Goal: Task Accomplishment & Management: Complete application form

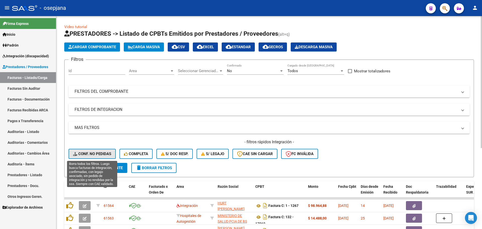
click at [95, 151] on span "Conf. no pedidas" at bounding box center [92, 153] width 38 height 5
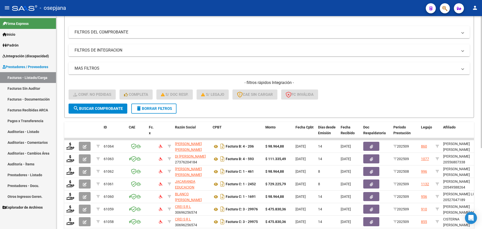
scroll to position [125, 0]
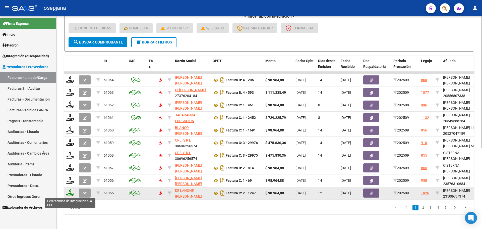
click at [71, 191] on icon at bounding box center [70, 192] width 8 height 7
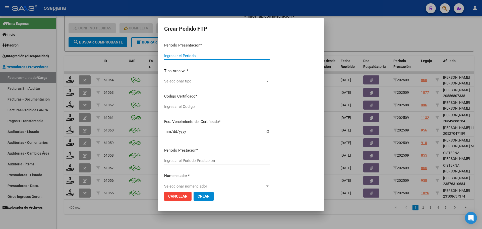
type input "202509"
type input "$ 98.964,88"
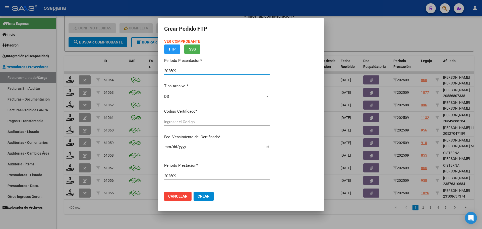
type input "ARG01000508657372025062520300625BSAS427"
type input "[DATE]"
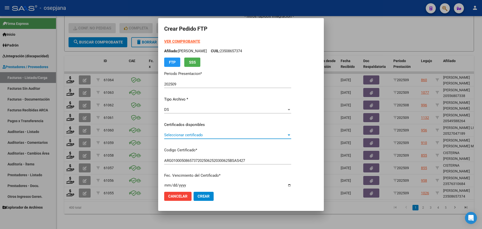
click at [214, 133] on span "Seleccionar certificado" at bounding box center [225, 134] width 122 height 5
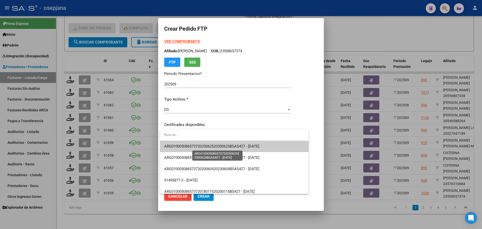
click at [247, 146] on span "ARG01000508657372025062520300625BSAS427 - [DATE]" at bounding box center [211, 146] width 95 height 5
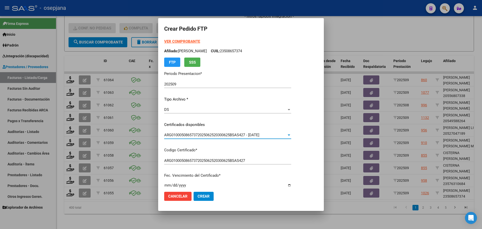
click at [189, 40] on strong "VER COMPROBANTE" at bounding box center [182, 41] width 36 height 5
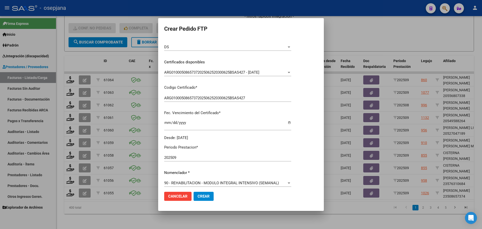
scroll to position [151, 0]
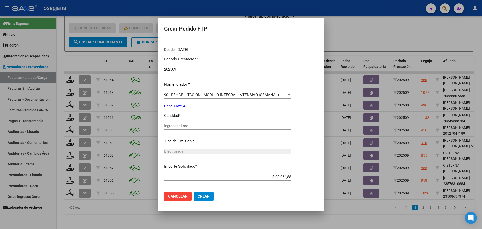
click at [193, 122] on div "Ingresar el nro" at bounding box center [227, 126] width 127 height 8
type input "4"
click at [211, 196] on button "Crear" at bounding box center [203, 195] width 20 height 9
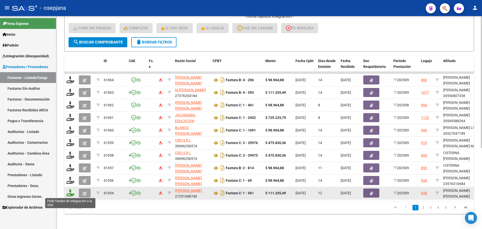
click at [71, 192] on icon at bounding box center [70, 192] width 8 height 7
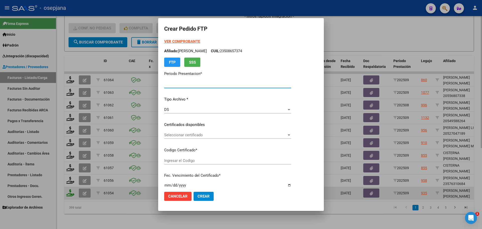
type input "202509"
type input "$ 111.335,49"
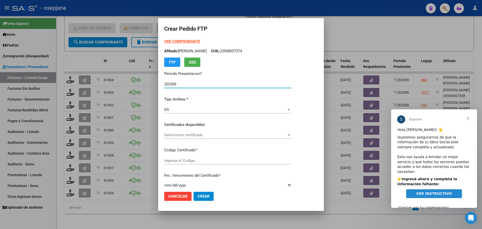
type input "ARG02000576373692023121520281215BSAS376"
type input "[DATE]"
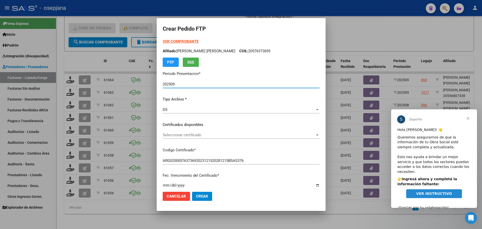
click at [184, 135] on span "Seleccionar certificado" at bounding box center [239, 134] width 152 height 5
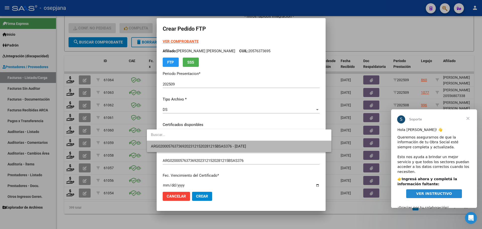
click at [184, 143] on span "ARG02000576373692023121520281215BSAS376 - [DATE]" at bounding box center [239, 145] width 176 height 11
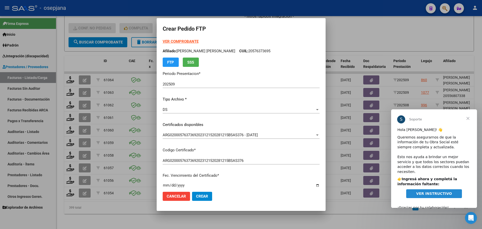
click at [175, 42] on strong "VER COMPROBANTE" at bounding box center [181, 41] width 36 height 5
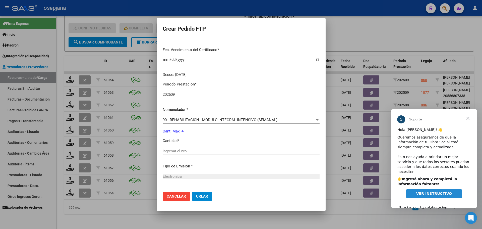
click at [171, 151] on input "Ingresar el nro" at bounding box center [241, 151] width 157 height 5
type input "4"
click at [196, 194] on span "Crear" at bounding box center [202, 196] width 12 height 5
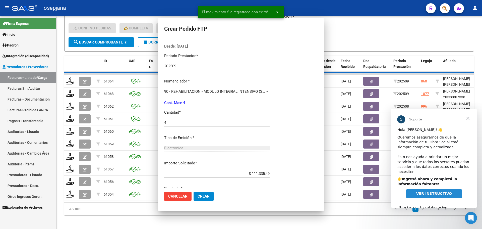
scroll to position [0, 0]
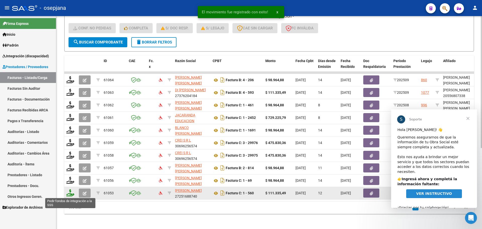
click at [71, 194] on icon at bounding box center [70, 192] width 8 height 7
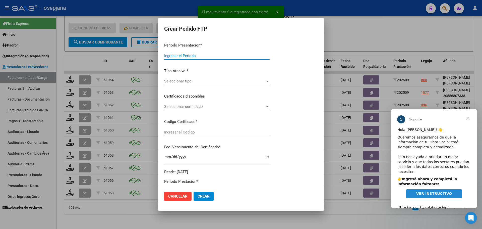
type input "202509"
type input "$ 111.335,49"
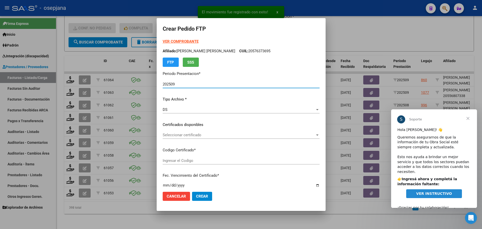
type input "ARG02000575485512022090720250807BS312"
type input "[DATE]"
click at [221, 135] on span "Seleccionar certificado" at bounding box center [239, 134] width 152 height 5
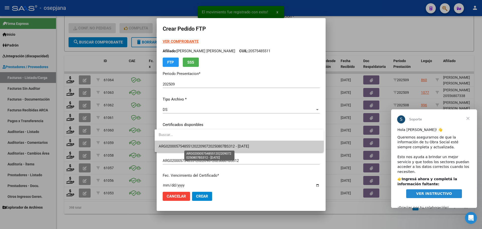
click at [223, 147] on span "ARG02000575485512022090720250807BS312 - [DATE]" at bounding box center [204, 146] width 90 height 5
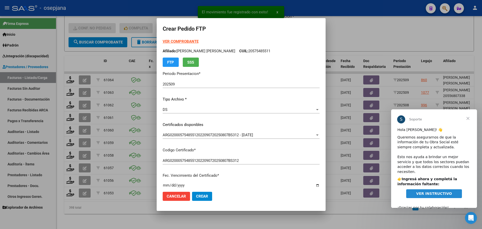
click at [183, 41] on strong "VER COMPROBANTE" at bounding box center [181, 41] width 36 height 5
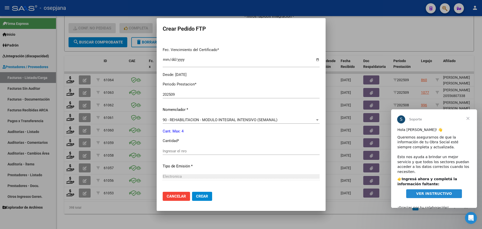
click at [175, 149] on input "Ingresar el nro" at bounding box center [241, 151] width 157 height 5
type input "4"
click at [198, 196] on span "Crear" at bounding box center [202, 196] width 12 height 5
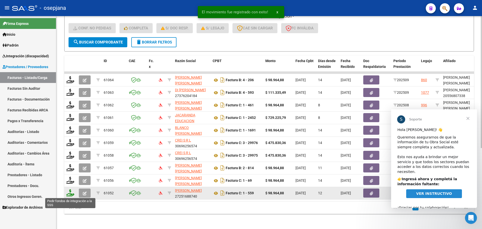
click at [67, 193] on icon at bounding box center [70, 192] width 8 height 7
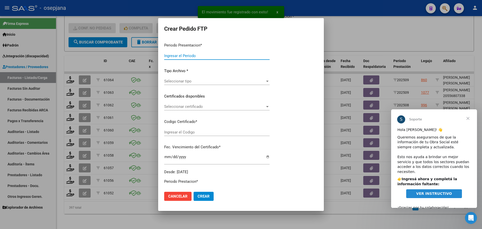
type input "202509"
type input "$ 98.964,88"
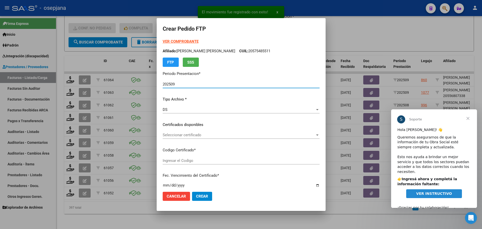
type input "ARG01000498276702023082420280824BS436"
type input "[DATE]"
click at [184, 135] on span "Seleccionar certificado" at bounding box center [239, 134] width 152 height 5
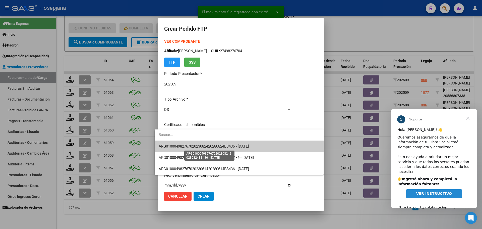
click at [184, 146] on span "ARG01000498276702023082420280824BS436 - [DATE]" at bounding box center [204, 146] width 90 height 5
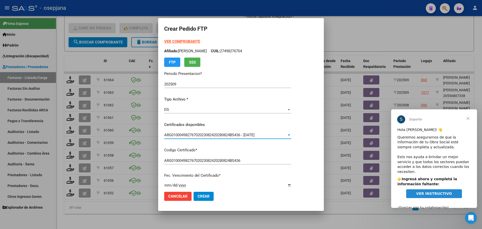
click at [188, 40] on strong "VER COMPROBANTE" at bounding box center [182, 41] width 36 height 5
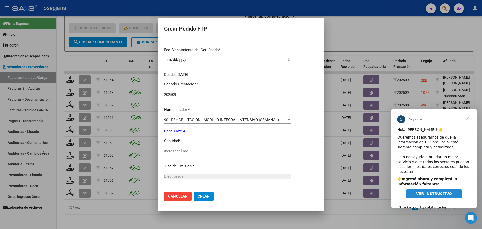
click at [176, 149] on input "Ingresar el nro" at bounding box center [227, 151] width 127 height 5
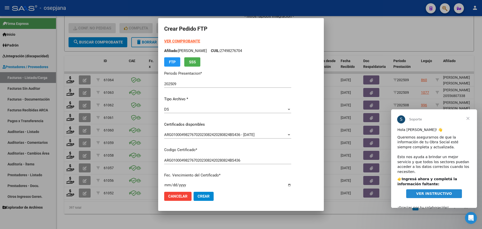
scroll to position [0, 0]
type input "4"
click at [205, 196] on span "Crear" at bounding box center [203, 196] width 12 height 5
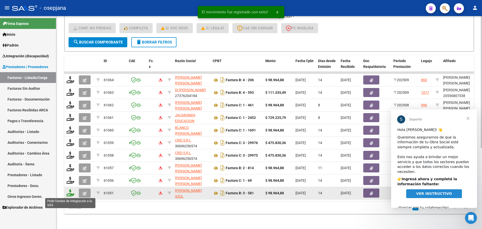
click at [68, 194] on icon at bounding box center [70, 192] width 8 height 7
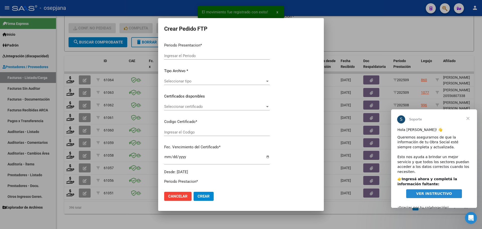
type input "202509"
type input "$ 98.964,88"
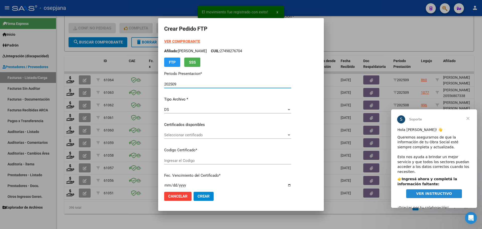
type input "ARG02000572549572024080620260806BSAS265"
type input "[DATE]"
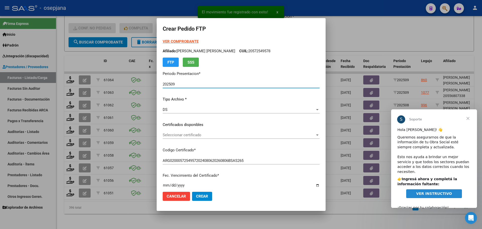
click at [215, 136] on span "Seleccionar certificado" at bounding box center [239, 134] width 152 height 5
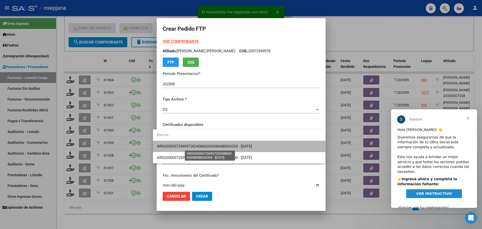
click at [218, 147] on span "ARG02000572549572024080620260806BSAS265 - [DATE]" at bounding box center [204, 146] width 95 height 5
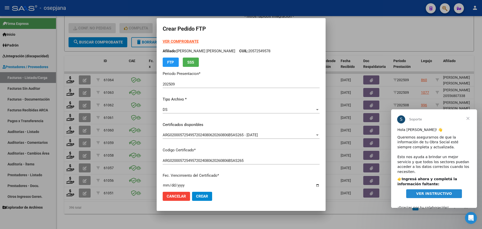
click at [178, 43] on strong "VER COMPROBANTE" at bounding box center [181, 41] width 36 height 5
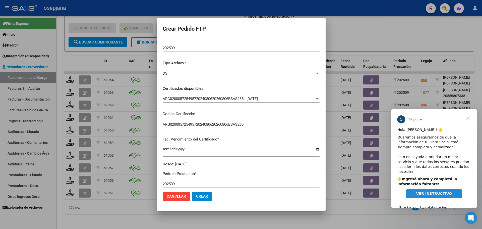
scroll to position [100, 0]
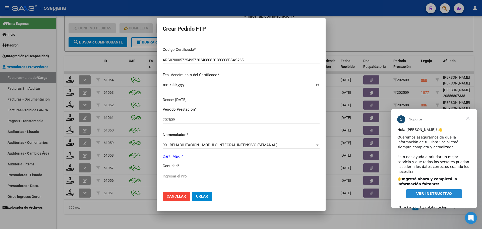
click at [167, 177] on input "Ingresar el nro" at bounding box center [241, 176] width 157 height 5
type input "4"
click at [202, 198] on span "Crear" at bounding box center [202, 196] width 12 height 5
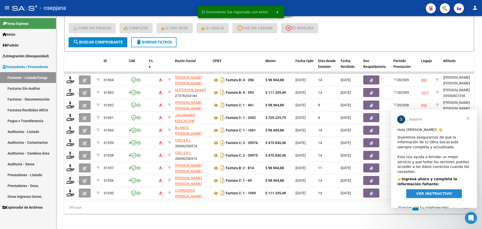
click at [468, 118] on span "Cerrar" at bounding box center [468, 118] width 18 height 18
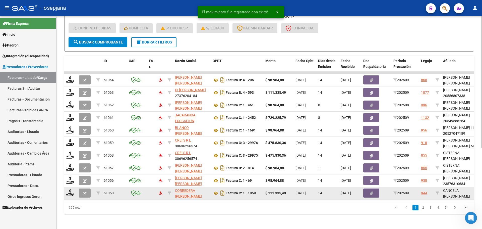
click at [73, 196] on div at bounding box center [70, 193] width 9 height 8
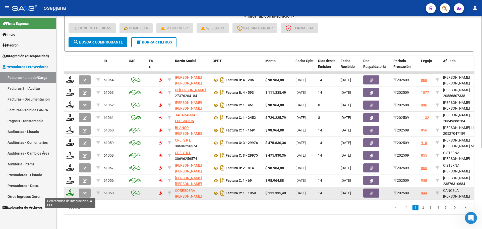
click at [70, 191] on icon at bounding box center [70, 192] width 8 height 7
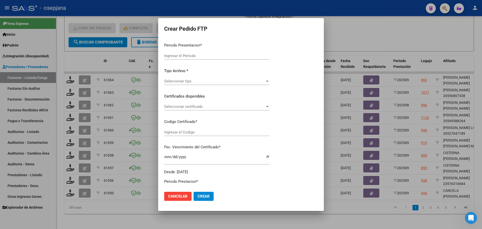
type input "202509"
type input "$ 111.335,49"
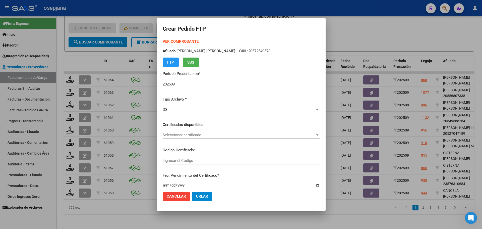
type input "ARG01000581992102024012920290129BSAS311"
type input "[DATE]"
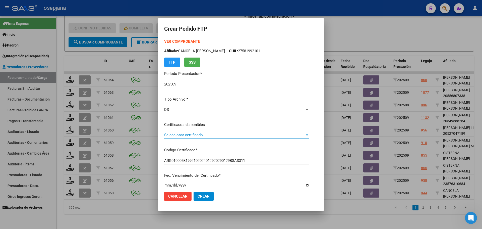
click at [195, 133] on span "Seleccionar certificado" at bounding box center [234, 134] width 140 height 5
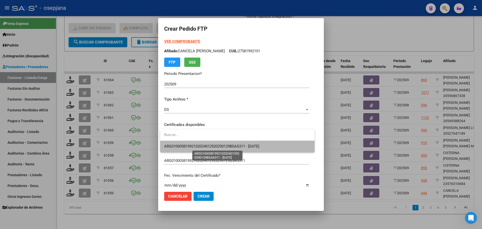
click at [198, 145] on span "ARG01000581992102024012920290129BSAS311 - [DATE]" at bounding box center [211, 146] width 95 height 5
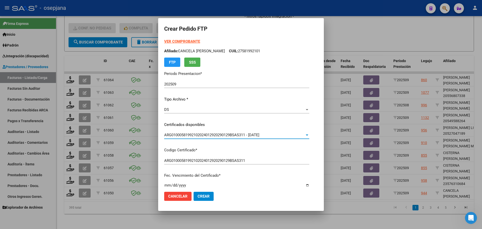
click at [190, 41] on strong "VER COMPROBANTE" at bounding box center [182, 41] width 36 height 5
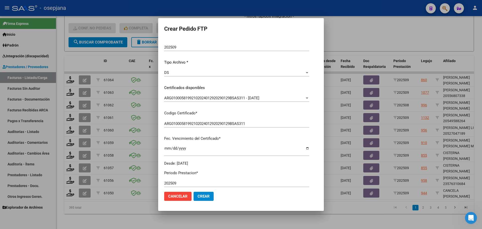
scroll to position [125, 0]
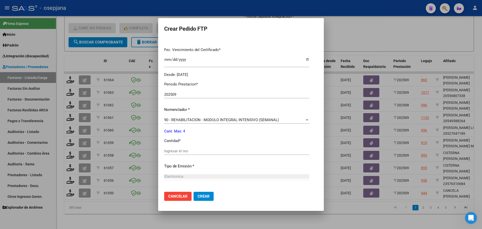
click at [169, 154] on div "Ingresar el nro" at bounding box center [236, 151] width 145 height 8
type input "4"
click at [198, 195] on span "Crear" at bounding box center [203, 196] width 12 height 5
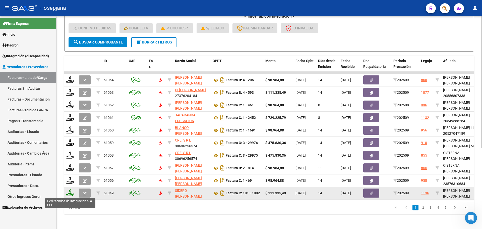
click at [68, 193] on icon at bounding box center [70, 192] width 8 height 7
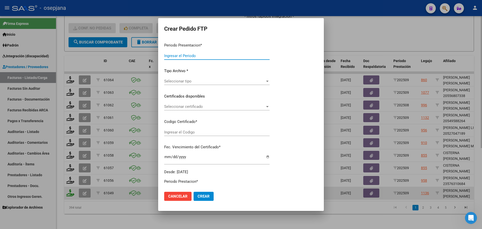
type input "202509"
type input "$ 111.335,49"
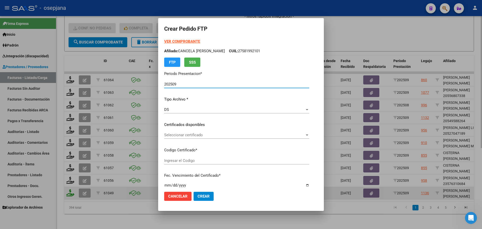
type input "ARG02000552763532022102120271021BSAS311"
type input "[DATE]"
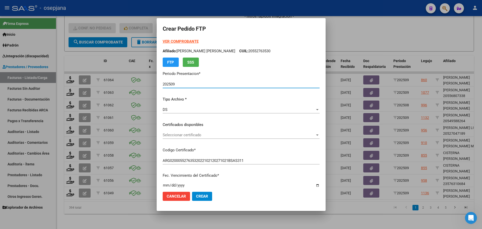
click at [208, 134] on span "Seleccionar certificado" at bounding box center [239, 134] width 152 height 5
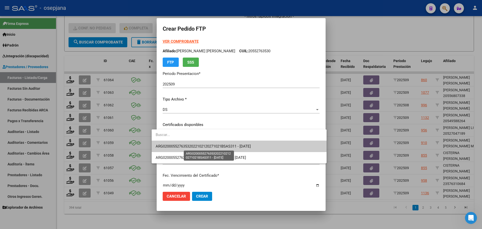
click at [212, 145] on span "ARG02000552763532022102120271021BSAS311 - [DATE]" at bounding box center [203, 146] width 95 height 5
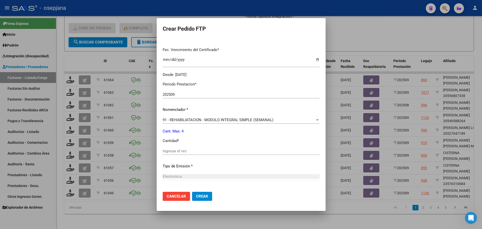
scroll to position [0, 0]
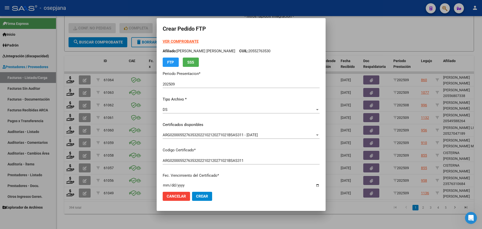
click at [177, 40] on strong "VER COMPROBANTE" at bounding box center [181, 41] width 36 height 5
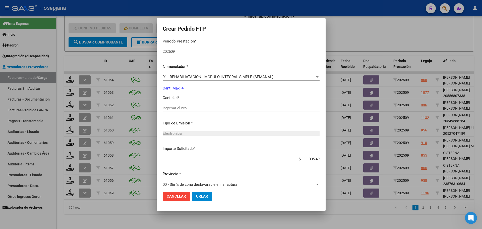
scroll to position [174, 0]
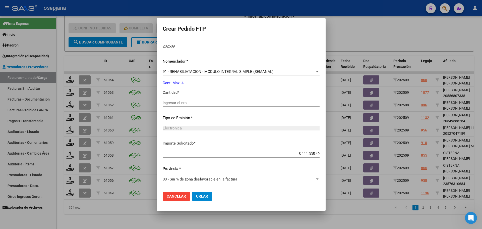
click at [183, 105] on div "Ingresar el nro" at bounding box center [241, 103] width 157 height 8
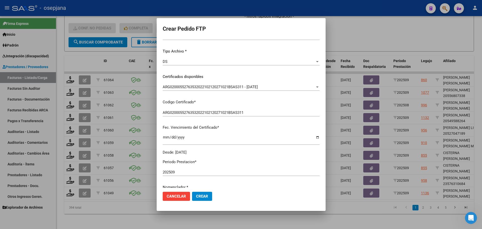
scroll to position [0, 0]
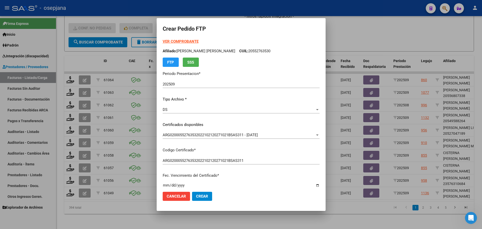
type input "4"
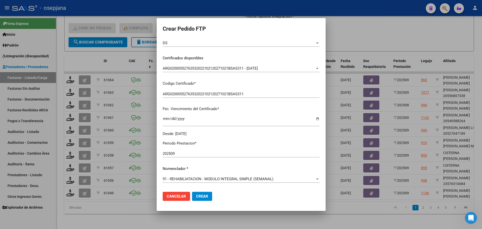
scroll to position [151, 0]
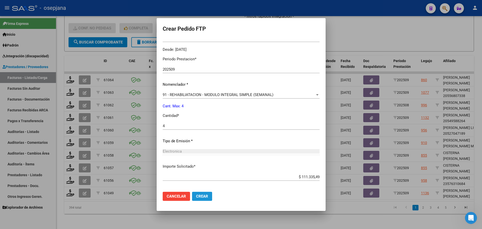
click at [196, 196] on span "Crear" at bounding box center [202, 196] width 12 height 5
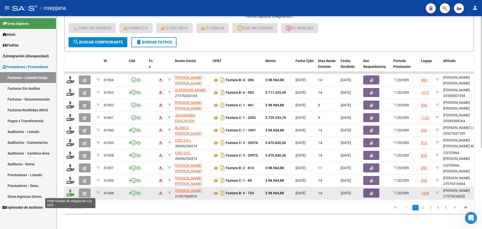
click at [69, 193] on icon at bounding box center [70, 192] width 8 height 7
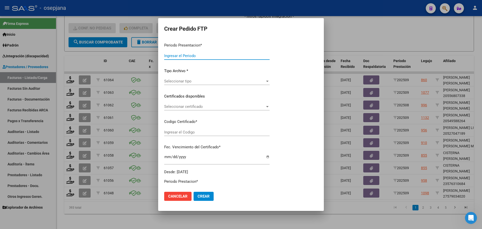
type input "202509"
type input "$ 98.964,88"
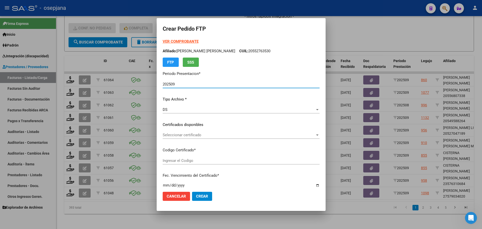
type input "ARG0100057903402-20230824-20260824BS313"
type input "[DATE]"
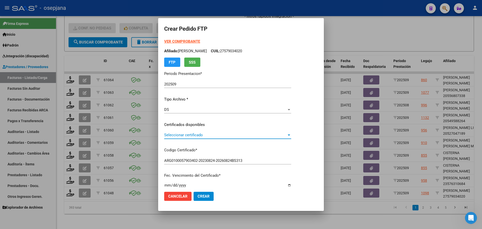
click at [196, 135] on span "Seleccionar certificado" at bounding box center [225, 134] width 122 height 5
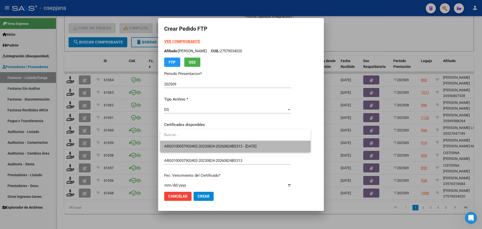
click at [198, 144] on span "ARG0100057903402-20230824-20260824BS313 - [DATE]" at bounding box center [235, 145] width 142 height 11
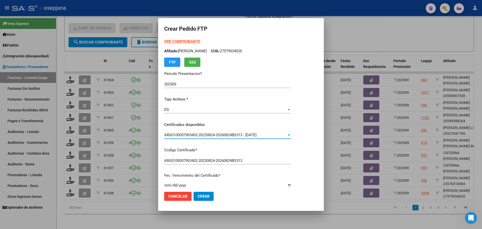
click at [183, 40] on strong "VER COMPROBANTE" at bounding box center [182, 41] width 36 height 5
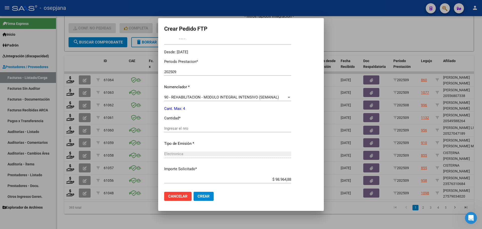
scroll to position [151, 0]
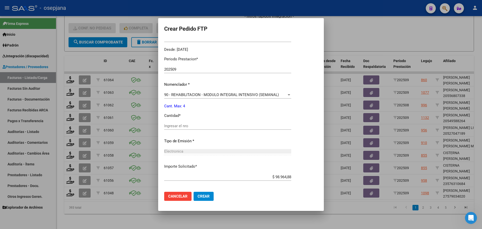
click at [185, 124] on input "Ingresar el nro" at bounding box center [227, 125] width 127 height 5
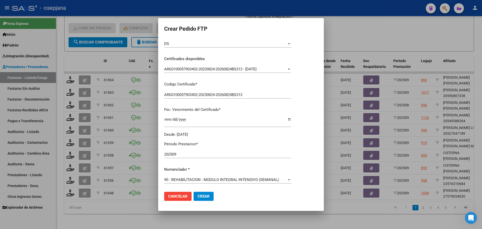
scroll to position [0, 0]
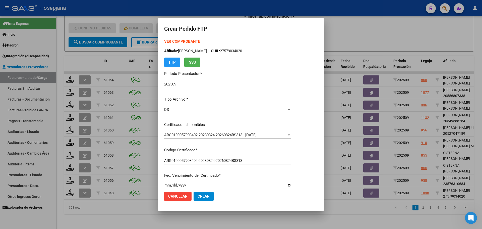
type input "4"
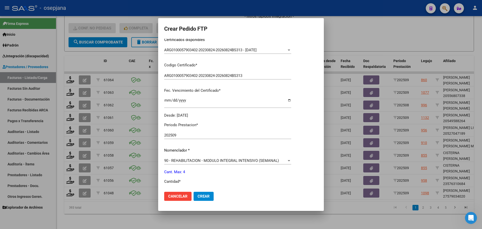
scroll to position [174, 0]
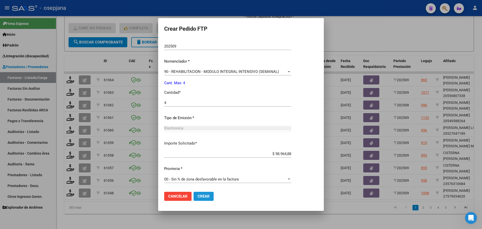
click at [205, 197] on span "Crear" at bounding box center [203, 196] width 12 height 5
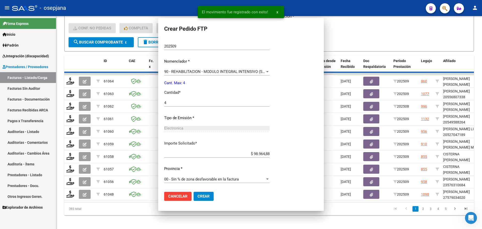
scroll to position [0, 0]
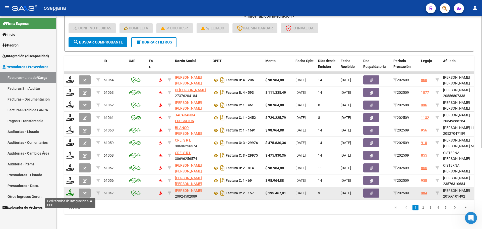
click at [70, 192] on icon at bounding box center [70, 192] width 8 height 7
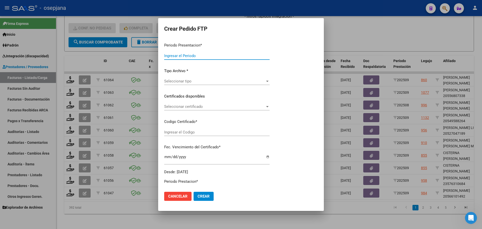
type input "202509"
type input "$ 195.467,01"
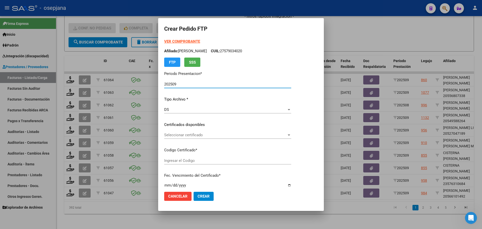
type input "ARG02000566101492023122720251227BUE427"
type input "[DATE]"
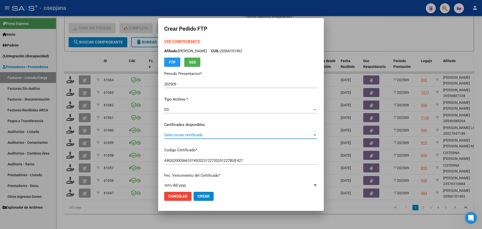
click at [195, 133] on span "Seleccionar certificado" at bounding box center [238, 134] width 148 height 5
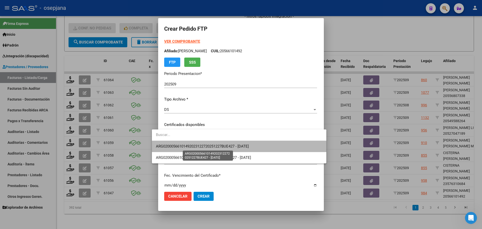
click at [198, 148] on span "ARG02000566101492023122720251227BUE427 - [DATE]" at bounding box center [202, 146] width 93 height 5
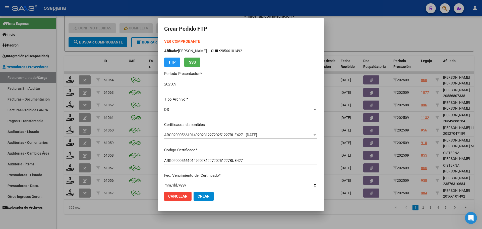
click at [175, 40] on strong "VER COMPROBANTE" at bounding box center [182, 41] width 36 height 5
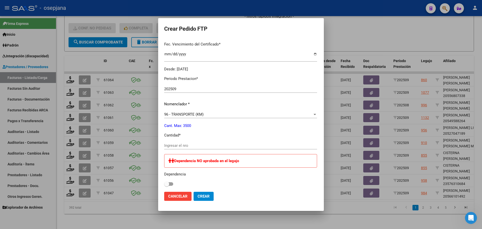
scroll to position [151, 0]
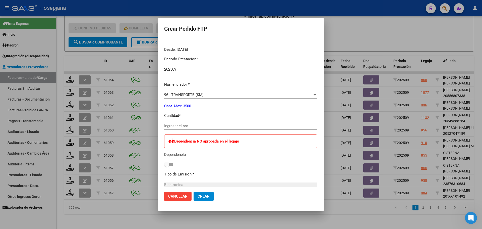
click at [177, 128] on div "Ingresar el nro" at bounding box center [240, 126] width 153 height 8
type input "361"
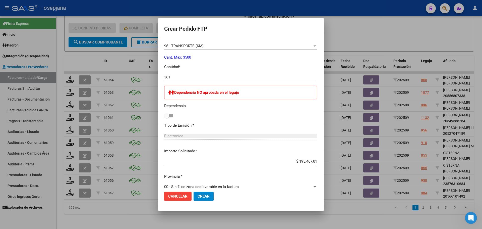
scroll to position [157, 0]
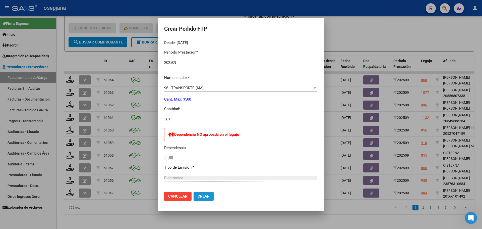
click at [197, 196] on span "Crear" at bounding box center [203, 196] width 12 height 5
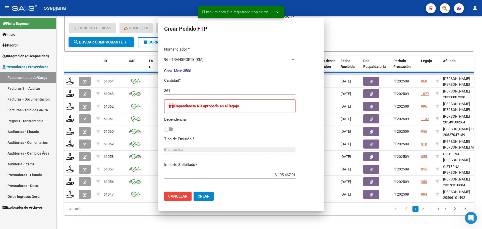
scroll to position [0, 0]
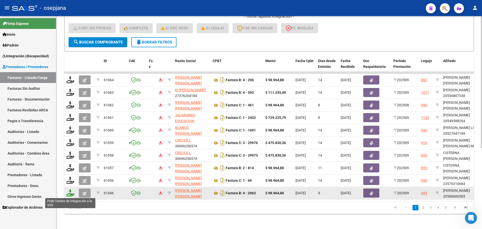
click at [72, 191] on icon at bounding box center [70, 192] width 8 height 7
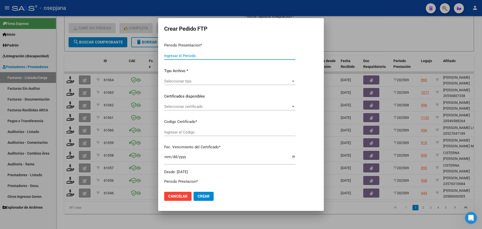
type input "202509"
type input "$ 98.964,88"
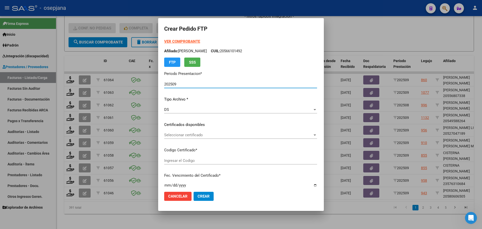
type input "ARG02000580606502023012720260127BSAS342"
type input "[DATE]"
click at [192, 135] on span "Seleccionar certificado" at bounding box center [225, 134] width 122 height 5
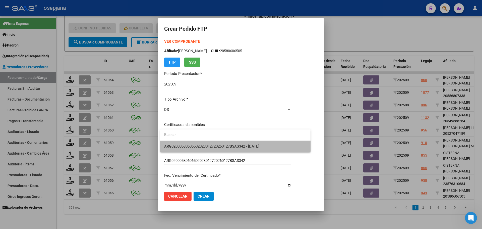
click at [190, 142] on span "ARG02000580606502023012720260127BSAS342 - [DATE]" at bounding box center [235, 145] width 142 height 11
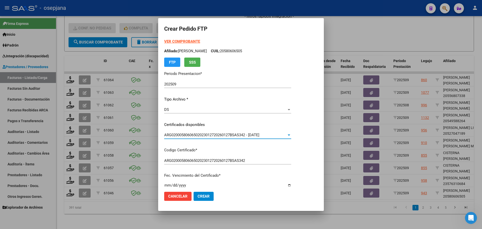
click at [185, 41] on strong "VER COMPROBANTE" at bounding box center [182, 41] width 36 height 5
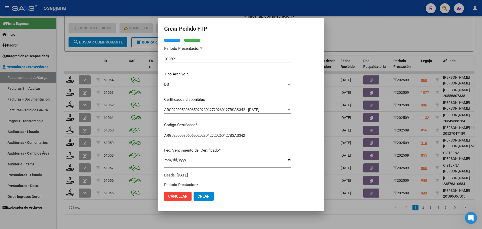
scroll to position [100, 0]
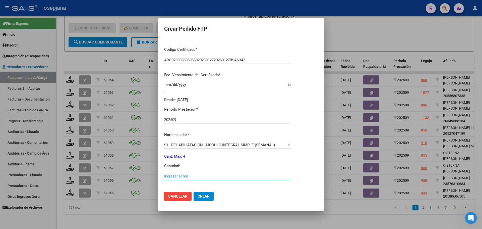
click at [179, 175] on input "Ingresar el nro" at bounding box center [227, 176] width 127 height 5
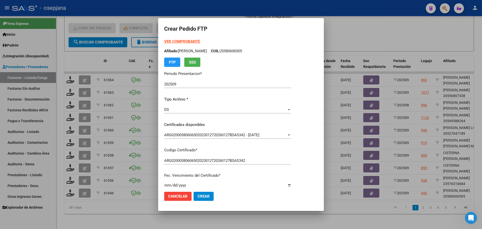
type input "4"
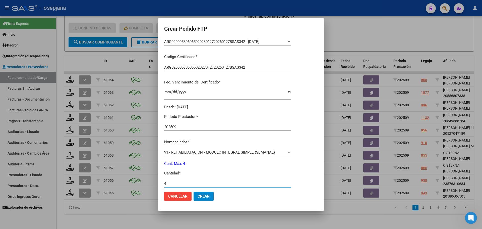
scroll to position [100, 0]
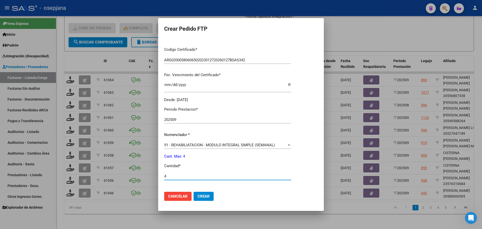
click at [200, 194] on span "Crear" at bounding box center [203, 196] width 12 height 5
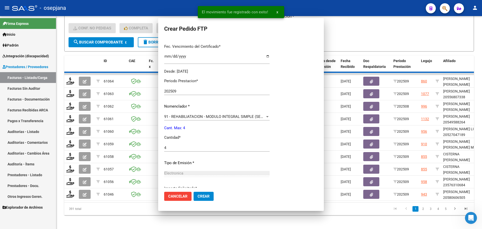
scroll to position [0, 0]
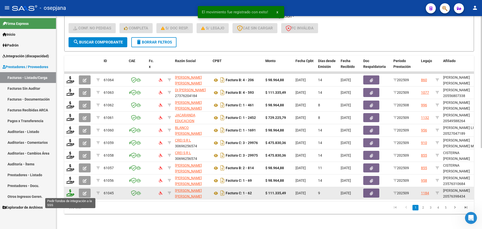
click at [70, 193] on icon at bounding box center [70, 192] width 8 height 7
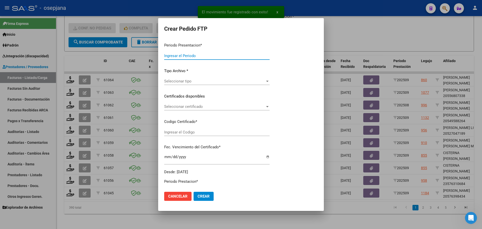
type input "202509"
type input "$ 111.335,49"
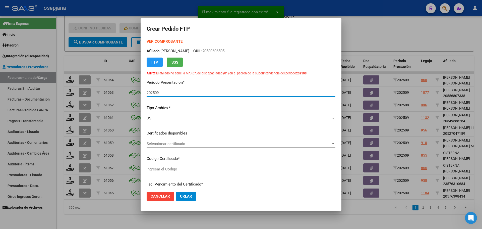
type input "ARG02000576398432022100420251004BSAS413"
type input "[DATE]"
click at [205, 140] on div "Seleccionar certificado Seleccionar certificado" at bounding box center [241, 144] width 189 height 8
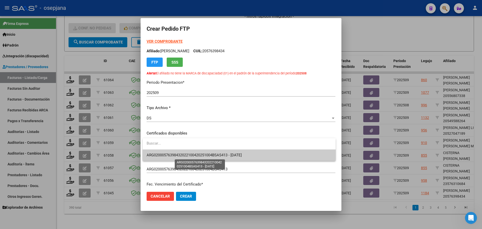
click at [203, 154] on span "ARG02000576398432022100420251004BSAS413 - [DATE]" at bounding box center [194, 155] width 95 height 5
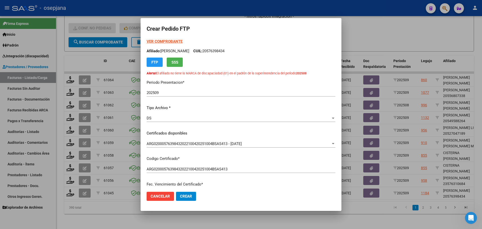
click at [174, 42] on strong "VER COMPROBANTE" at bounding box center [165, 41] width 36 height 5
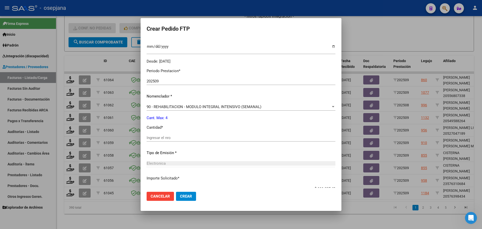
scroll to position [151, 0]
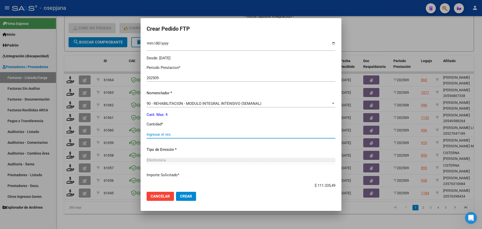
click at [168, 132] on input "Ingresar el nro" at bounding box center [241, 134] width 189 height 5
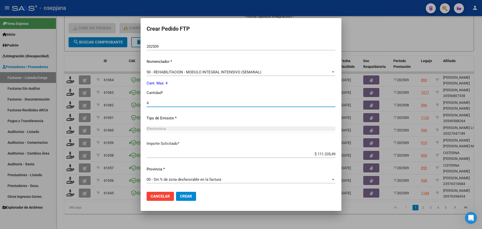
scroll to position [182, 0]
type input "4"
click at [188, 191] on button "Crear" at bounding box center [186, 195] width 20 height 9
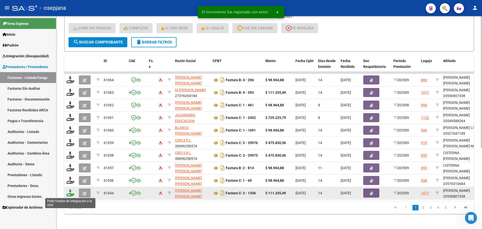
click at [70, 191] on icon at bounding box center [70, 192] width 8 height 7
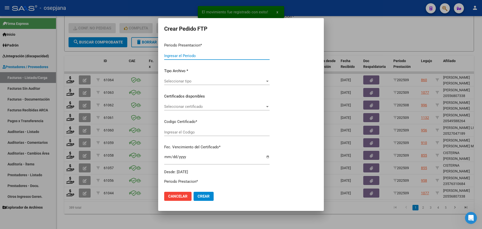
type input "202509"
type input "$ 111.335,49"
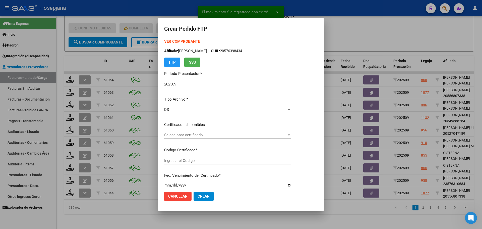
type input "ARG02000556807332024050820290508BSAS311"
type input "[DATE]"
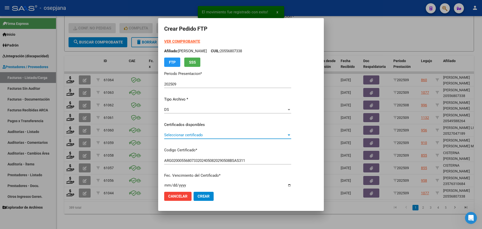
click at [190, 133] on span "Seleccionar certificado" at bounding box center [225, 134] width 122 height 5
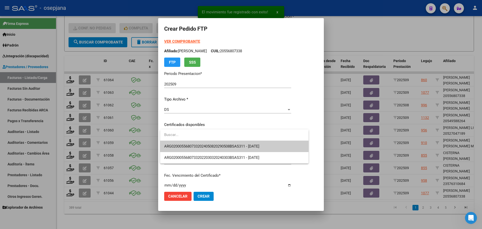
click at [190, 143] on span "ARG02000556807332024050820290508BSAS311 - [DATE]" at bounding box center [234, 145] width 140 height 11
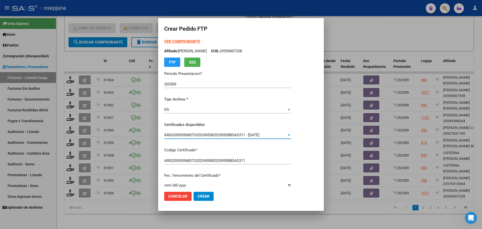
click at [182, 41] on strong "VER COMPROBANTE" at bounding box center [182, 41] width 36 height 5
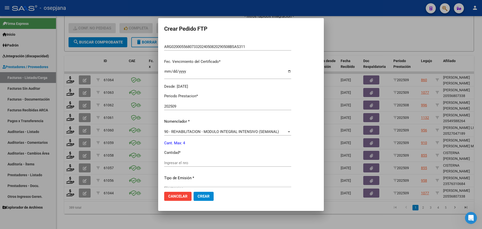
scroll to position [125, 0]
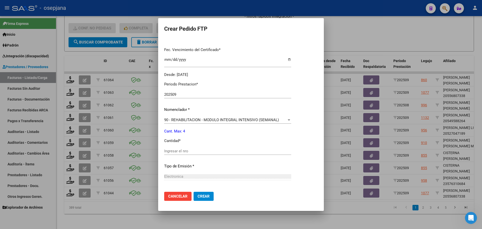
click at [174, 147] on div "Ingresar el nro" at bounding box center [227, 151] width 127 height 8
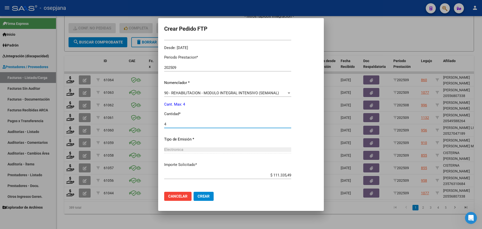
scroll to position [174, 0]
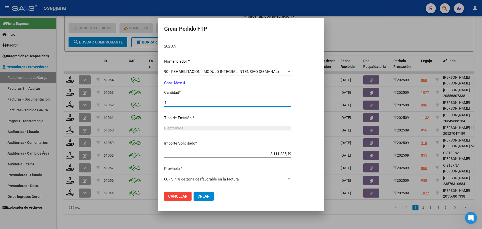
type input "4"
click at [206, 194] on span "Crear" at bounding box center [203, 196] width 12 height 5
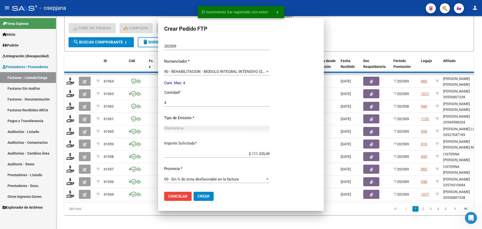
scroll to position [0, 0]
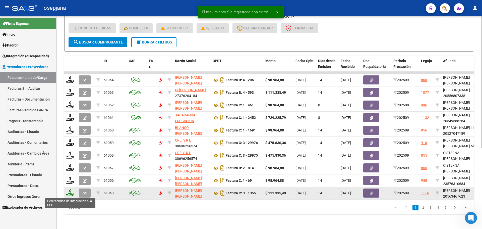
click at [68, 192] on icon at bounding box center [70, 192] width 8 height 7
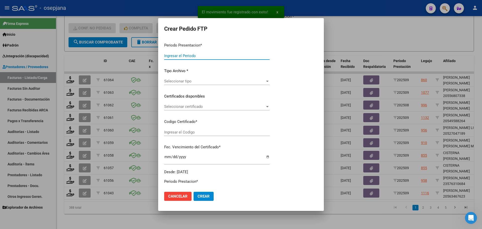
type input "202509"
type input "$ 111.335,49"
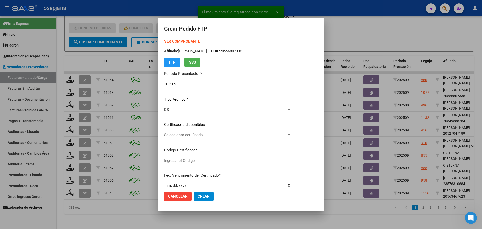
type input "ARG02000563467622024031120290311BUE311"
type input "[DATE]"
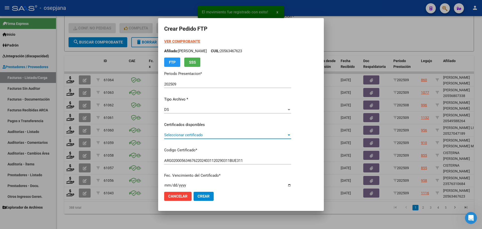
click at [192, 137] on span "Seleccionar certificado" at bounding box center [225, 134] width 122 height 5
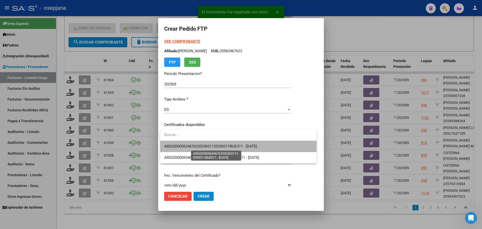
click at [191, 144] on span "ARG02000563467622024031120290311BUE311 - [DATE]" at bounding box center [210, 146] width 93 height 5
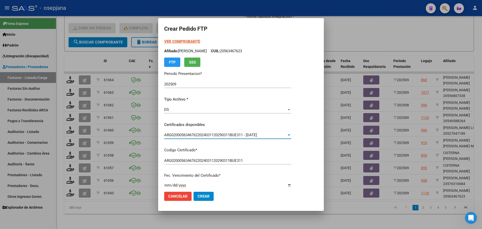
click at [186, 42] on strong "VER COMPROBANTE" at bounding box center [182, 41] width 36 height 5
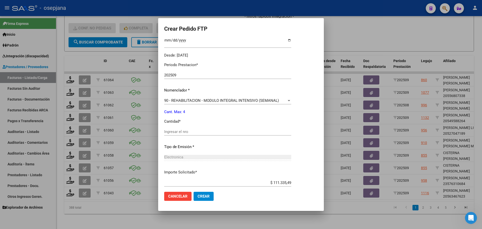
scroll to position [151, 0]
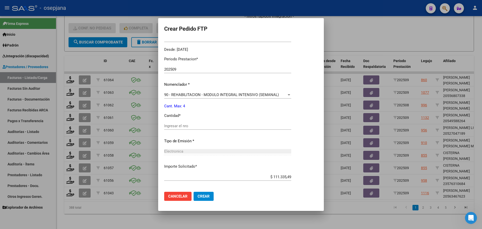
click at [196, 126] on input "Ingresar el nro" at bounding box center [227, 125] width 127 height 5
type input "4"
click at [205, 194] on span "Crear" at bounding box center [203, 196] width 12 height 5
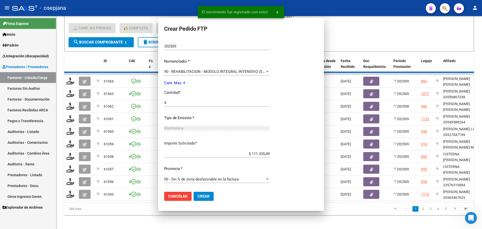
scroll to position [0, 0]
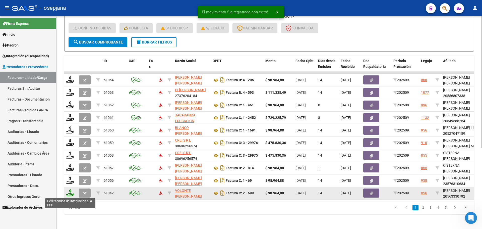
click at [73, 192] on icon at bounding box center [70, 192] width 8 height 7
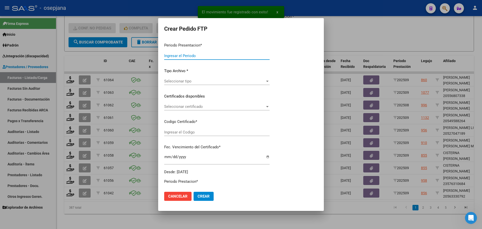
type input "202509"
type input "$ 98.964,88"
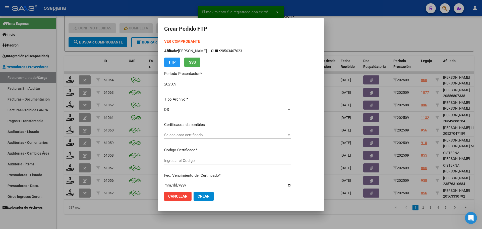
type input "ARG02000563330792022120120251201AND105"
type input "[DATE]"
click at [207, 136] on span "Seleccionar certificado" at bounding box center [225, 134] width 122 height 5
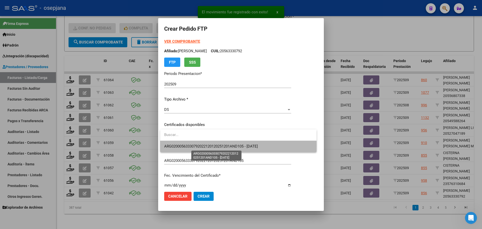
click at [209, 145] on span "ARG02000563330792022120120251201AND105 - [DATE]" at bounding box center [211, 146] width 94 height 5
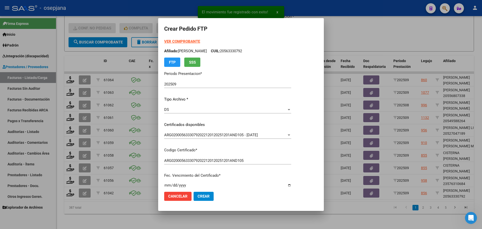
click at [195, 41] on strong "VER COMPROBANTE" at bounding box center [182, 41] width 36 height 5
click at [189, 43] on strong "VER COMPROBANTE" at bounding box center [182, 41] width 36 height 5
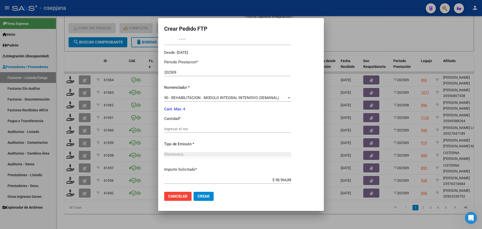
scroll to position [151, 0]
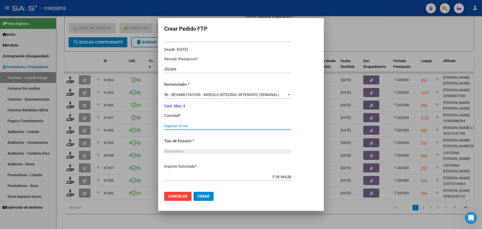
click at [182, 126] on input "Ingresar el nro" at bounding box center [227, 125] width 127 height 5
type input "4"
click at [201, 197] on span "Crear" at bounding box center [203, 196] width 12 height 5
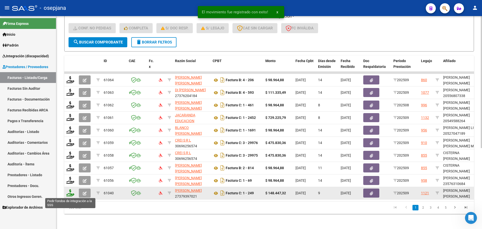
click at [68, 194] on icon at bounding box center [70, 192] width 8 height 7
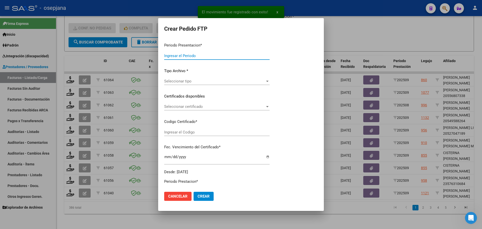
type input "202509"
type input "$ 148.447,32"
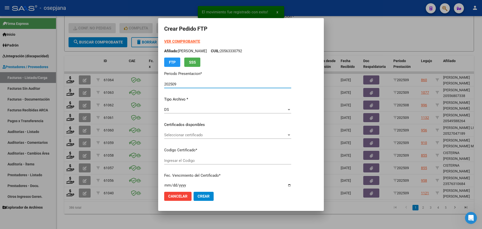
type input "ARG01000574720732025010820300108BSAS311"
type input "[DATE]"
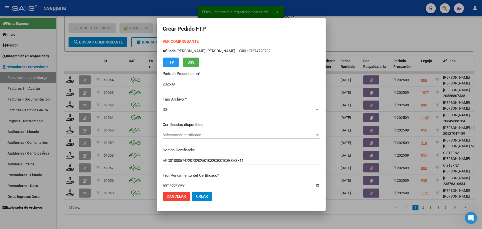
click at [193, 134] on span "Seleccionar certificado" at bounding box center [239, 134] width 152 height 5
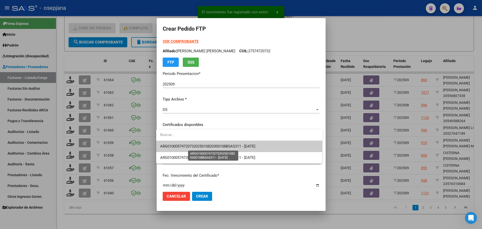
click at [196, 145] on span "ARG01000574720732025010820300108BSAS311 - [DATE]" at bounding box center [207, 146] width 95 height 5
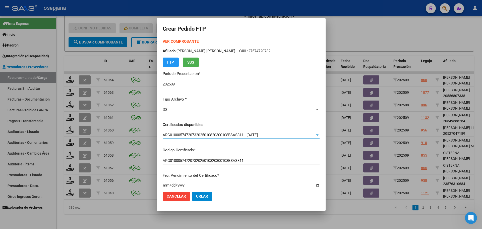
click at [178, 42] on strong "VER COMPROBANTE" at bounding box center [181, 41] width 36 height 5
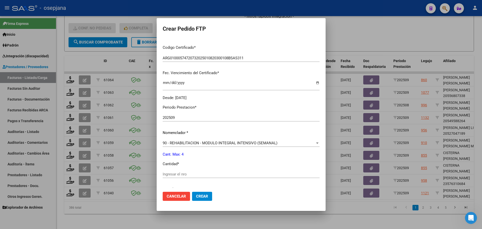
scroll to position [125, 0]
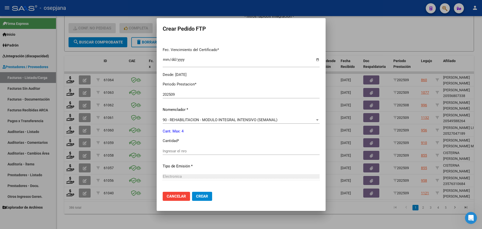
click at [178, 150] on input "Ingresar el nro" at bounding box center [241, 151] width 157 height 5
type input "4"
click at [203, 195] on span "Crear" at bounding box center [202, 196] width 12 height 5
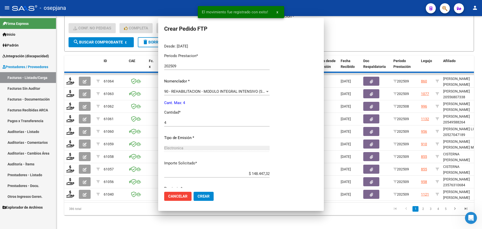
scroll to position [0, 0]
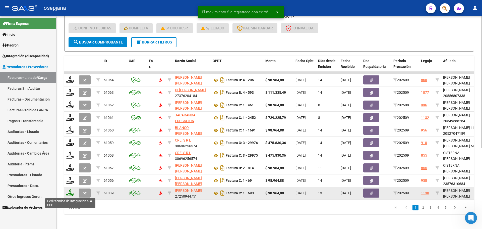
click at [72, 193] on icon at bounding box center [70, 192] width 8 height 7
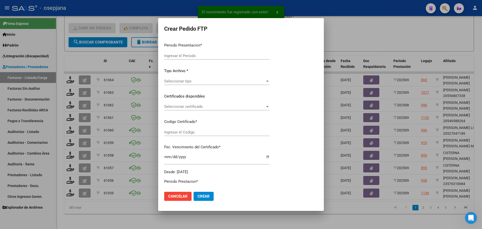
type input "202509"
type input "$ 98.964,88"
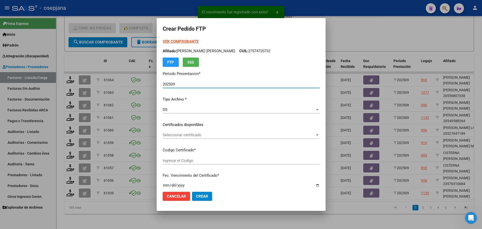
type input "ARG02000485257192022081920270819BSAS436"
type input "[DATE]"
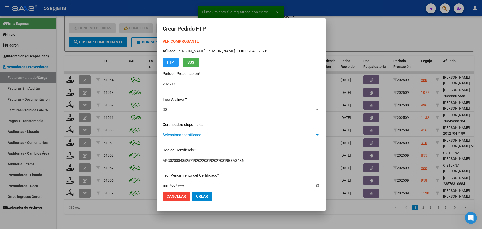
click at [181, 132] on span "Seleccionar certificado" at bounding box center [239, 134] width 152 height 5
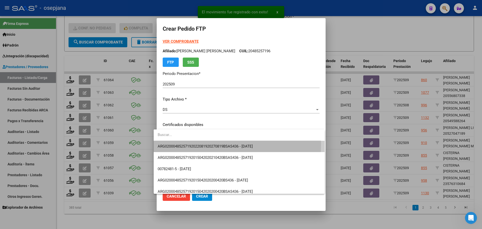
click at [183, 143] on span "ARG02000485257192022081920270819BSAS436 - [DATE]" at bounding box center [239, 145] width 163 height 11
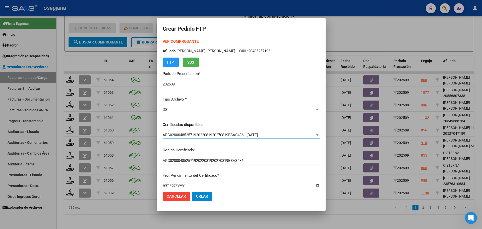
click at [176, 41] on strong "VER COMPROBANTE" at bounding box center [181, 41] width 36 height 5
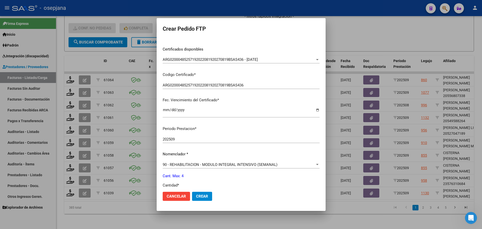
scroll to position [125, 0]
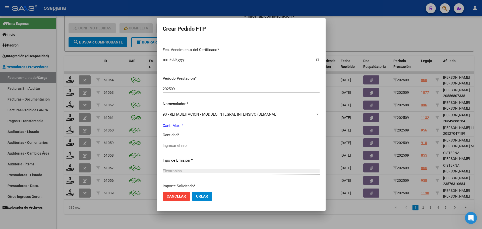
click at [180, 146] on input "Ingresar el nro" at bounding box center [241, 145] width 157 height 5
type input "4"
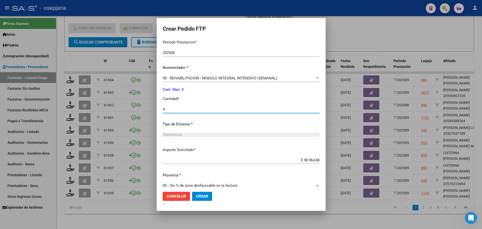
scroll to position [168, 0]
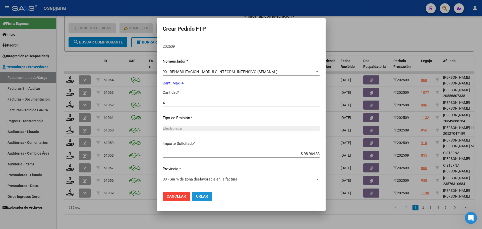
click at [193, 193] on button "Crear" at bounding box center [202, 195] width 20 height 9
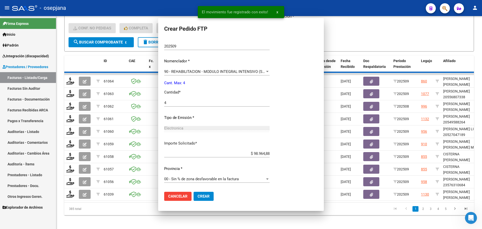
scroll to position [0, 0]
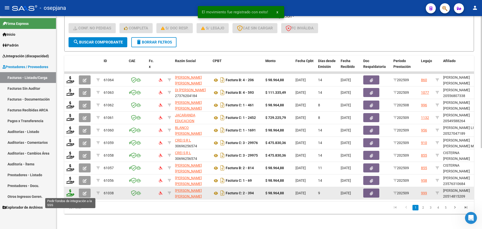
click at [70, 194] on icon at bounding box center [70, 192] width 8 height 7
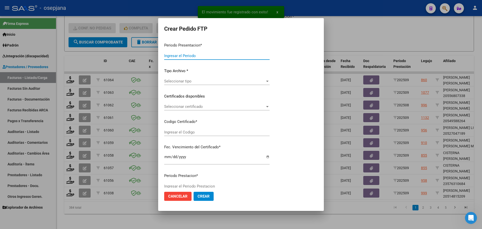
type input "202509"
type input "$ 98.964,88"
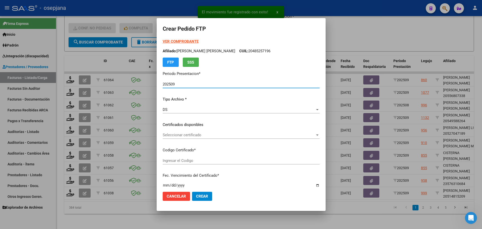
type input "SIN/NRO"
type input "[DATE]"
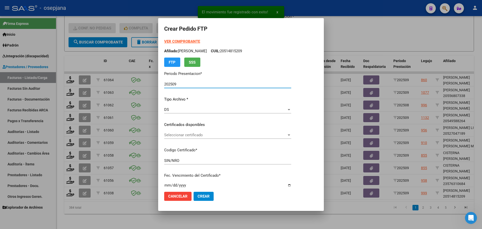
click at [214, 135] on span "Seleccionar certificado" at bounding box center [225, 134] width 122 height 5
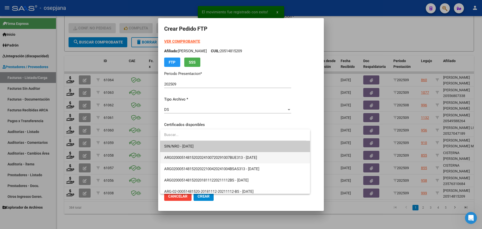
click at [214, 154] on span "ARG02000514815202024100720291007BUE313 - [DATE]" at bounding box center [235, 157] width 142 height 11
type input "ARG02000514815202024100720291007BUE313"
type input "[DATE]"
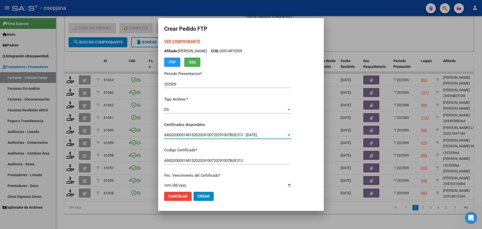
click at [181, 41] on strong "VER COMPROBANTE" at bounding box center [182, 41] width 36 height 5
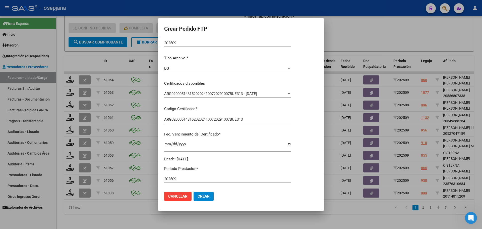
scroll to position [151, 0]
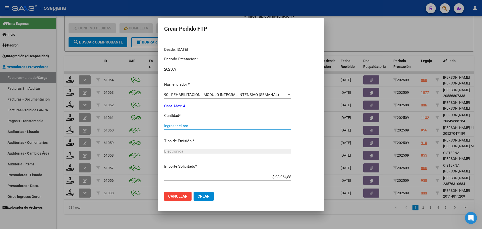
click at [192, 125] on input "Ingresar el nro" at bounding box center [227, 125] width 127 height 5
type input "4"
click at [200, 195] on span "Crear" at bounding box center [203, 196] width 12 height 5
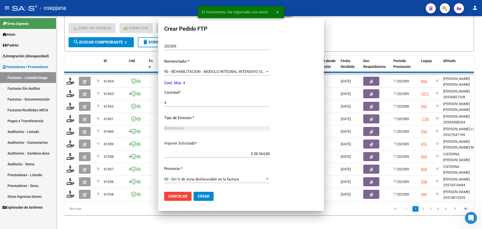
scroll to position [0, 0]
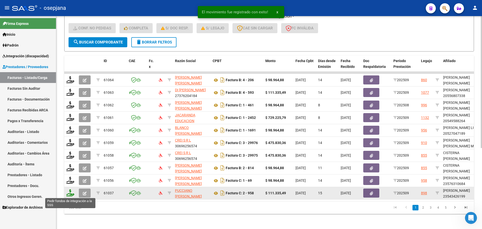
click at [69, 192] on icon at bounding box center [70, 192] width 8 height 7
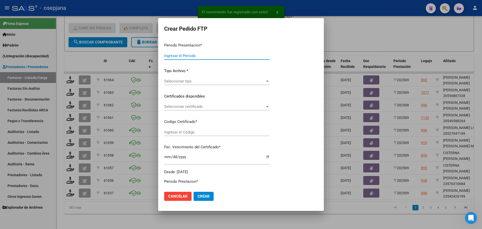
type input "202509"
type input "$ 111.335,49"
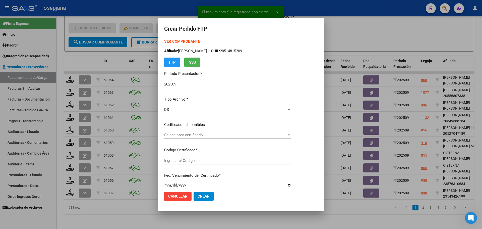
type input "ARG02000543426192022081120270811BSAS313"
type input "[DATE]"
click at [186, 136] on span "Seleccionar certificado" at bounding box center [225, 134] width 123 height 5
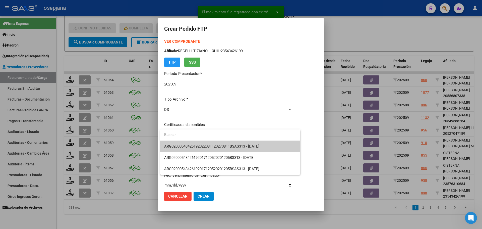
click at [187, 143] on span "ARG02000543426192022081120270811BSAS313 - [DATE]" at bounding box center [230, 145] width 132 height 11
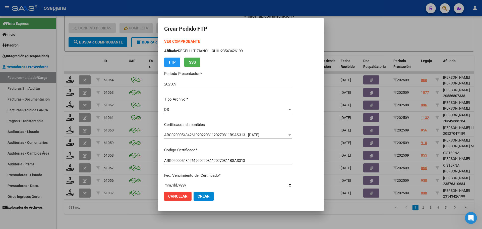
click at [188, 42] on strong "VER COMPROBANTE" at bounding box center [182, 41] width 36 height 5
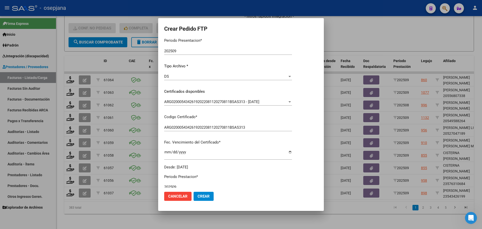
scroll to position [100, 0]
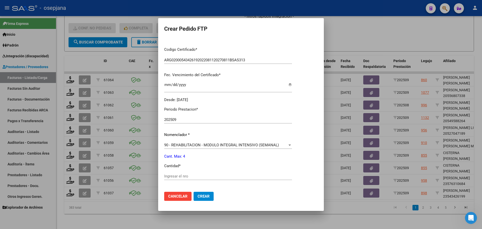
click at [180, 175] on input "Ingresar el nro" at bounding box center [228, 176] width 128 height 5
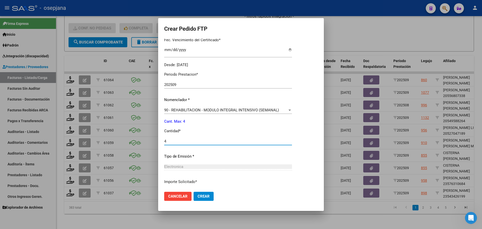
scroll to position [174, 0]
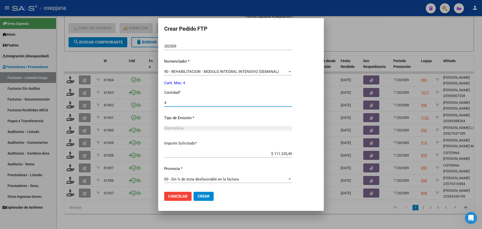
type input "4"
click at [200, 194] on span "Crear" at bounding box center [203, 196] width 12 height 5
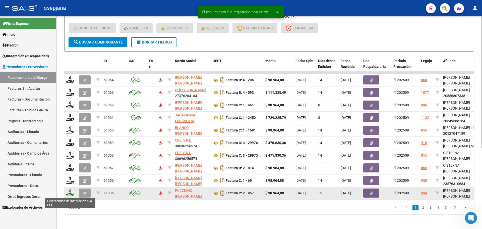
click at [72, 192] on icon at bounding box center [70, 192] width 8 height 7
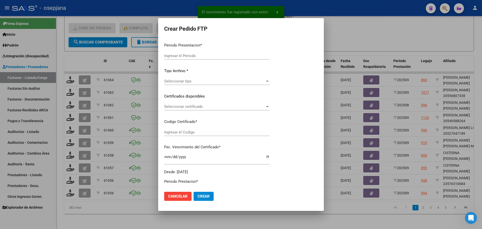
type input "202509"
type input "$ 98.964,88"
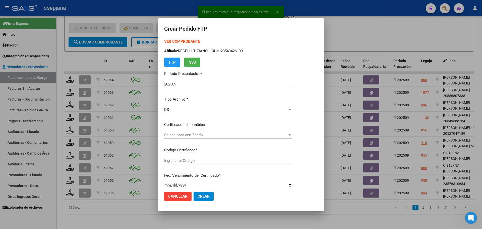
type input "ARG02000546325462022091420270914BSAS313"
type input "[DATE]"
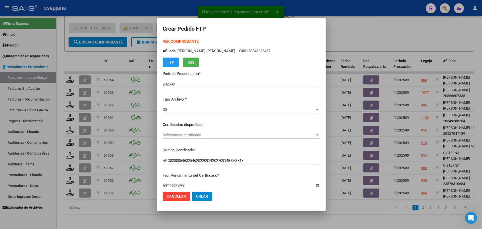
click at [182, 136] on span "Seleccionar certificado" at bounding box center [239, 134] width 152 height 5
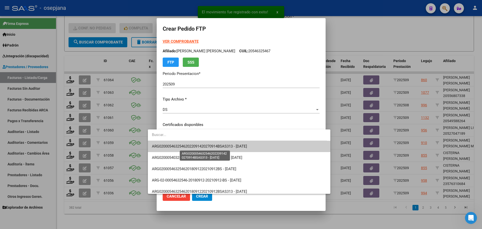
click at [183, 146] on span "ARG02000546325462022091420270914BSAS313 - [DATE]" at bounding box center [199, 146] width 95 height 5
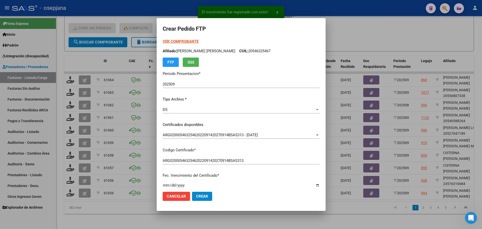
click at [168, 41] on strong "VER COMPROBANTE" at bounding box center [181, 41] width 36 height 5
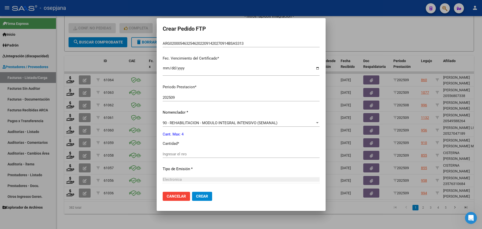
scroll to position [125, 0]
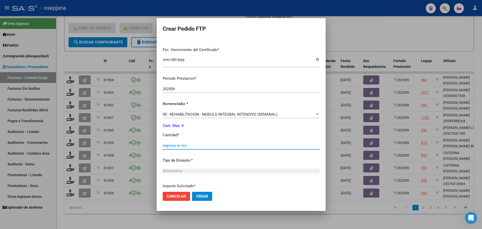
click at [178, 145] on input "Ingresar el nro" at bounding box center [241, 145] width 157 height 5
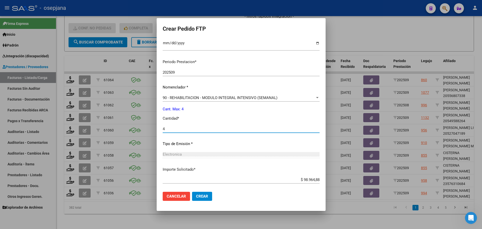
scroll to position [168, 0]
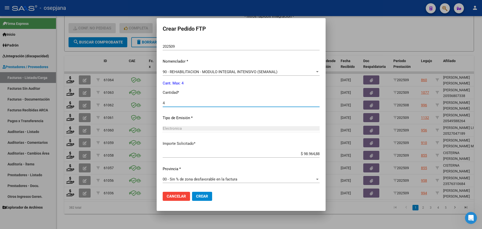
type input "4"
click at [196, 196] on span "Crear" at bounding box center [202, 196] width 12 height 5
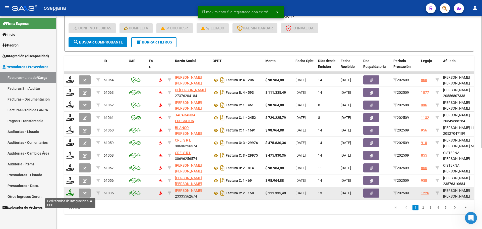
click at [71, 191] on icon at bounding box center [70, 192] width 8 height 7
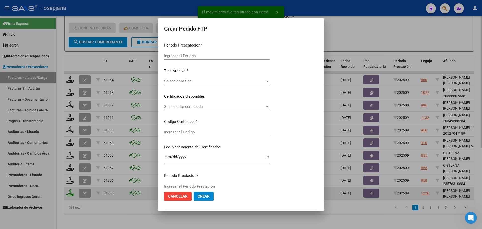
type input "202509"
type input "$ 111.335,49"
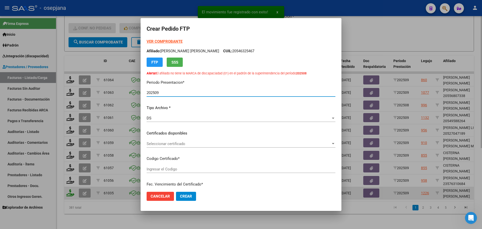
type input "ARG02000572470362025052120270521BSAS311"
type input "[DATE]"
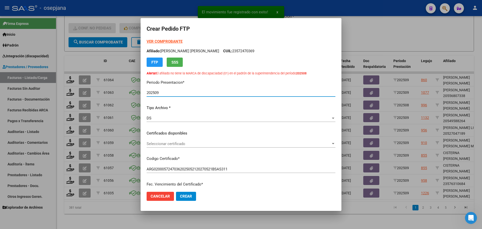
click at [203, 142] on span "Seleccionar certificado" at bounding box center [239, 143] width 184 height 5
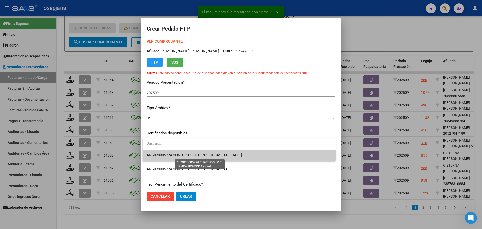
click at [203, 156] on span "ARG02000572470362025052120270521BSAS311 - [DATE]" at bounding box center [194, 155] width 95 height 5
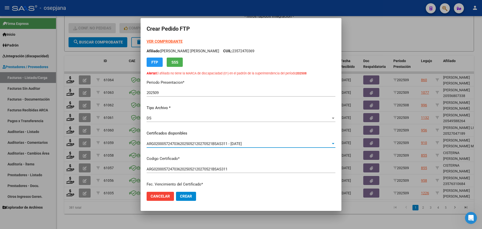
click at [172, 41] on strong "VER COMPROBANTE" at bounding box center [165, 41] width 36 height 5
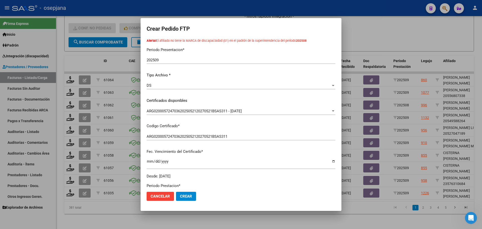
scroll to position [125, 0]
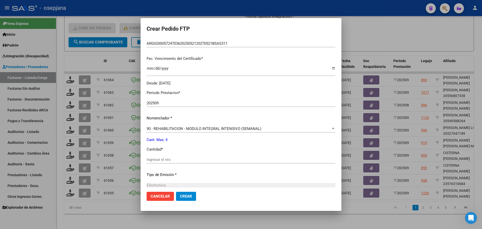
click at [160, 159] on input "Ingresar el nro" at bounding box center [241, 159] width 189 height 5
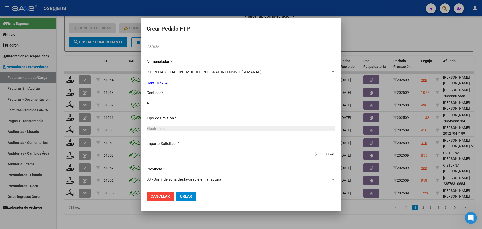
scroll to position [182, 0]
type input "4"
click at [189, 194] on span "Crear" at bounding box center [186, 196] width 12 height 5
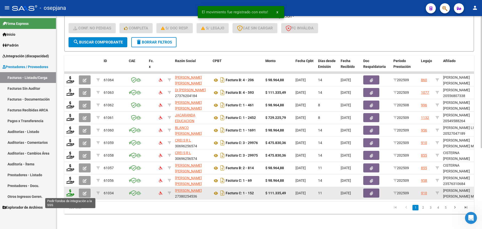
click at [68, 193] on icon at bounding box center [70, 192] width 8 height 7
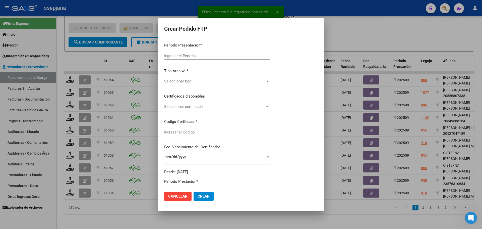
type input "202509"
type input "$ 111.335,49"
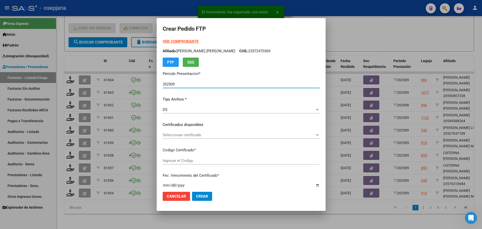
type input "ARG01000537587362024022220290222BUE10725"
type input "[DATE]"
click at [218, 135] on span "Seleccionar certificado" at bounding box center [239, 134] width 152 height 5
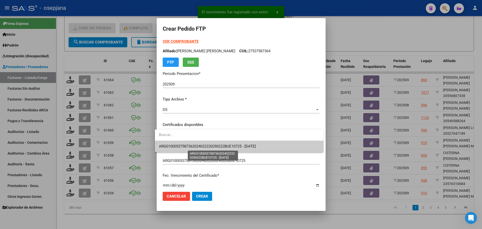
click at [217, 145] on span "ARG01000537587362024022220290222BUE10725 - [DATE]" at bounding box center [207, 146] width 97 height 5
